Goal: Information Seeking & Learning: Stay updated

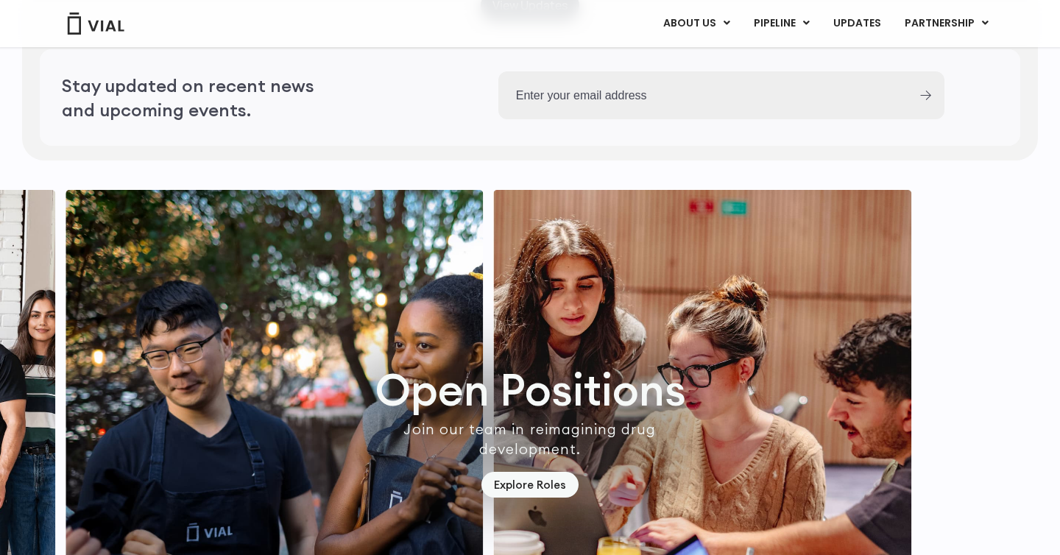
scroll to position [4351, 0]
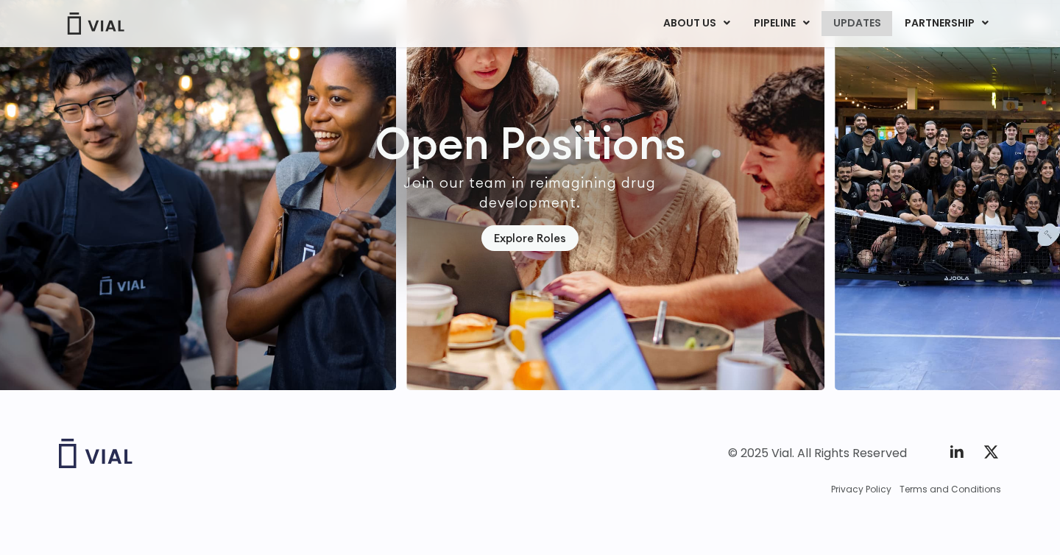
click at [857, 13] on link "UPDATES" at bounding box center [856, 23] width 71 height 25
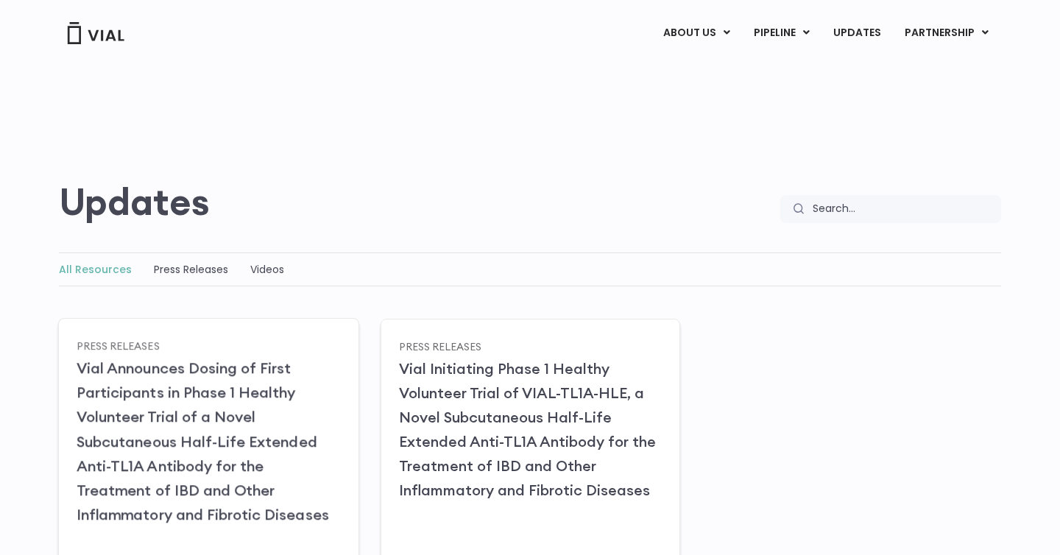
click at [206, 430] on link "Vial Announces Dosing of First Participants in Phase 1 Healthy Volunteer Trial …" at bounding box center [203, 440] width 252 height 165
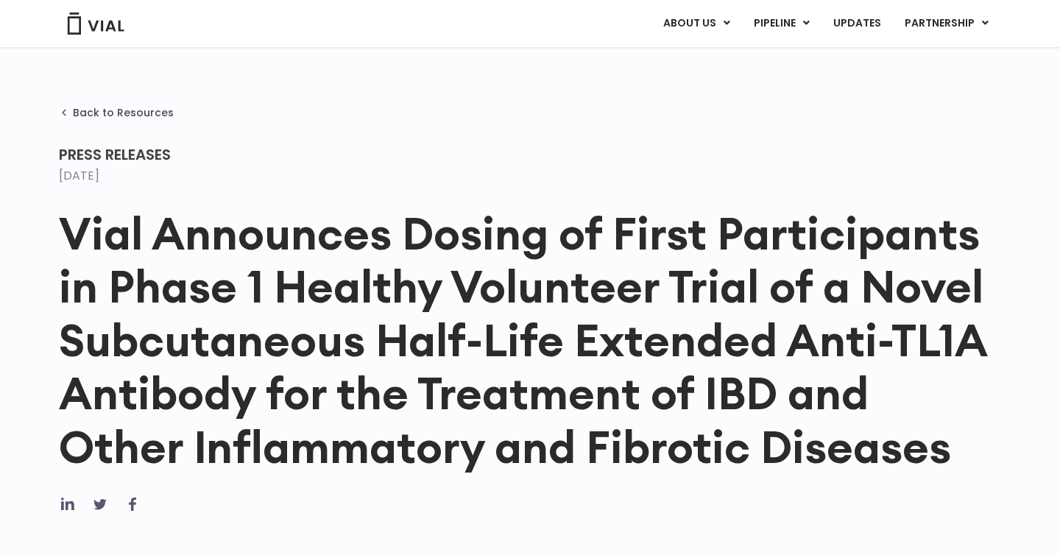
scroll to position [874, 0]
